Goal: Information Seeking & Learning: Stay updated

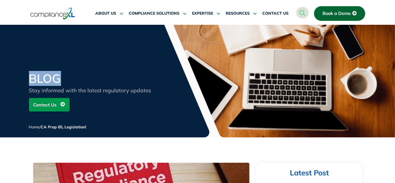
drag, startPoint x: 33, startPoint y: 77, endPoint x: 105, endPoint y: 77, distance: 72.0
click at [105, 77] on h2 "BLOG" at bounding box center [96, 79] width 135 height 12
click at [62, 77] on h2 "BLOG" at bounding box center [96, 79] width 135 height 12
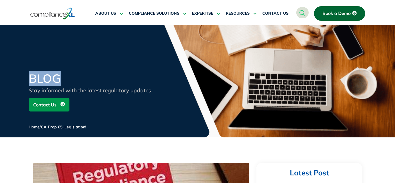
click at [62, 77] on h2 "BLOG" at bounding box center [96, 79] width 135 height 12
click at [40, 75] on h2 "BLOG" at bounding box center [96, 79] width 135 height 12
click at [66, 70] on div "BLOG Stay informed with the latest regulatory updates Contact Us Home / CA Prop…" at bounding box center [197, 81] width 395 height 113
click at [41, 74] on h2 "BLOG" at bounding box center [96, 79] width 135 height 12
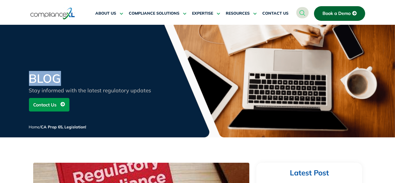
click at [41, 74] on h2 "BLOG" at bounding box center [96, 79] width 135 height 12
click at [70, 68] on div "BLOG Stay informed with the latest regulatory updates Contact Us Home / CA Prop…" at bounding box center [197, 81] width 395 height 113
click at [47, 74] on h2 "BLOG" at bounding box center [96, 79] width 135 height 12
click at [47, 75] on h2 "BLOG" at bounding box center [96, 79] width 135 height 12
click at [86, 69] on div "BLOG Stay informed with the latest regulatory updates Contact Us Home / CA Prop…" at bounding box center [197, 81] width 395 height 113
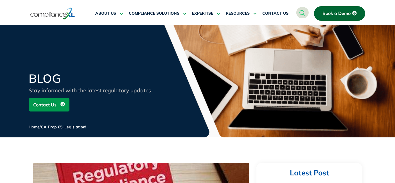
click at [48, 77] on h2 "BLOG" at bounding box center [96, 79] width 135 height 12
click at [81, 75] on h2 "BLOG" at bounding box center [96, 79] width 135 height 12
click at [41, 77] on h2 "BLOG" at bounding box center [96, 79] width 135 height 12
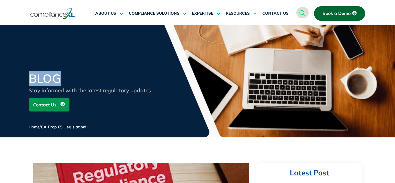
click at [70, 69] on div "BLOG Stay informed with the latest regulatory updates Contact Us Home / CA Prop…" at bounding box center [197, 81] width 395 height 113
click at [43, 76] on h2 "BLOG" at bounding box center [96, 79] width 135 height 12
click at [76, 70] on div "BLOG Stay informed with the latest regulatory updates Contact Us Home / CA Prop…" at bounding box center [197, 81] width 395 height 113
click at [45, 82] on h2 "BLOG" at bounding box center [96, 79] width 135 height 12
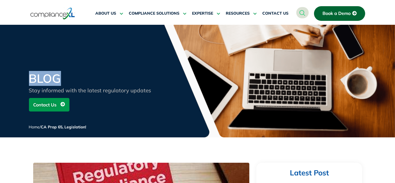
drag, startPoint x: 45, startPoint y: 82, endPoint x: 62, endPoint y: 78, distance: 17.7
click at [44, 83] on h2 "BLOG" at bounding box center [96, 79] width 135 height 12
click at [78, 76] on h2 "BLOG" at bounding box center [96, 79] width 135 height 12
click at [54, 82] on h2 "BLOG" at bounding box center [96, 79] width 135 height 12
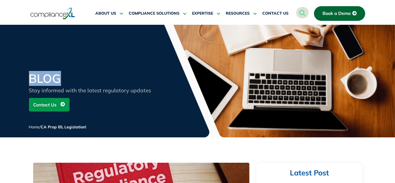
click at [77, 75] on h2 "BLOG" at bounding box center [96, 79] width 135 height 12
drag, startPoint x: 61, startPoint y: 75, endPoint x: 105, endPoint y: 83, distance: 44.6
click at [105, 83] on div "BLOG Stay informed with the latest regulatory updates Contact Us Home / CA Prop…" at bounding box center [197, 81] width 395 height 113
click at [106, 84] on div "BLOG" at bounding box center [96, 80] width 135 height 14
click at [28, 76] on div "BLOG Stay informed with the latest regulatory updates Contact Us Home / CA Prop…" at bounding box center [197, 105] width 395 height 65
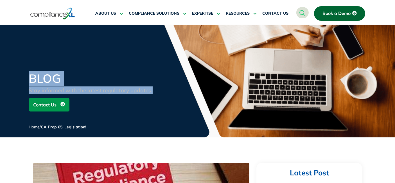
drag, startPoint x: 28, startPoint y: 76, endPoint x: 175, endPoint y: 104, distance: 149.7
click at [175, 104] on div "BLOG Stay informed with the latest regulatory updates Contact Us Home / CA Prop…" at bounding box center [197, 105] width 395 height 65
click at [170, 92] on div "BLOG Stay informed with the latest regulatory updates Contact Us Home / CA Prop…" at bounding box center [198, 105] width 338 height 65
drag, startPoint x: 159, startPoint y: 89, endPoint x: 20, endPoint y: 77, distance: 139.8
click at [20, 77] on div "BLOG Stay informed with the latest regulatory updates Contact Us Home / CA Prop…" at bounding box center [197, 105] width 395 height 65
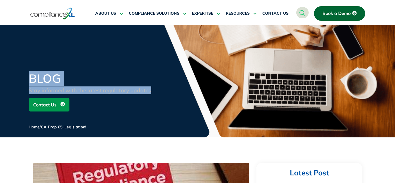
click at [20, 77] on div "BLOG Stay informed with the latest regulatory updates Contact Us Home / CA Prop…" at bounding box center [197, 105] width 395 height 65
drag, startPoint x: 58, startPoint y: 82, endPoint x: 154, endPoint y: 94, distance: 97.0
click at [154, 94] on div "BLOG Stay informed with the latest regulatory updates Contact Us Home / CA Prop…" at bounding box center [198, 105] width 338 height 65
click at [155, 94] on div "Stay informed with the latest regulatory updates" at bounding box center [96, 90] width 135 height 8
